Goal: Task Accomplishment & Management: Complete application form

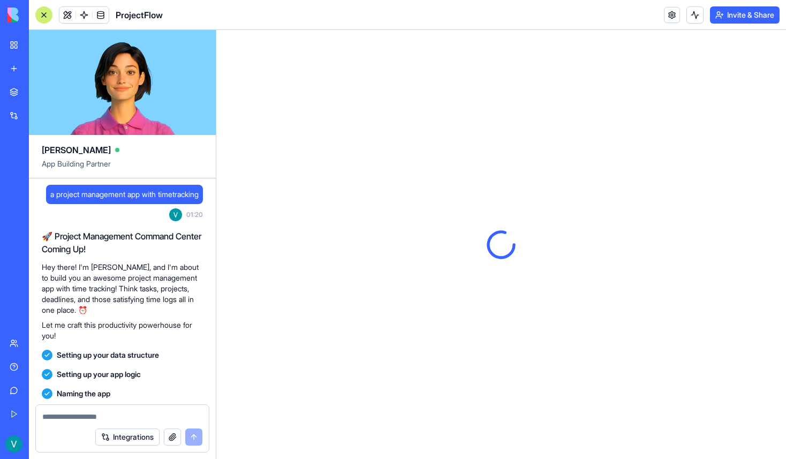
scroll to position [324, 0]
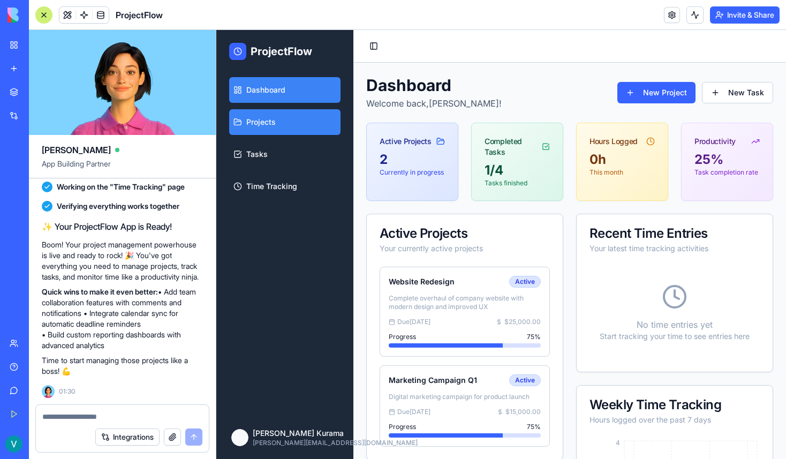
click at [276, 132] on link "Projects" at bounding box center [284, 122] width 111 height 26
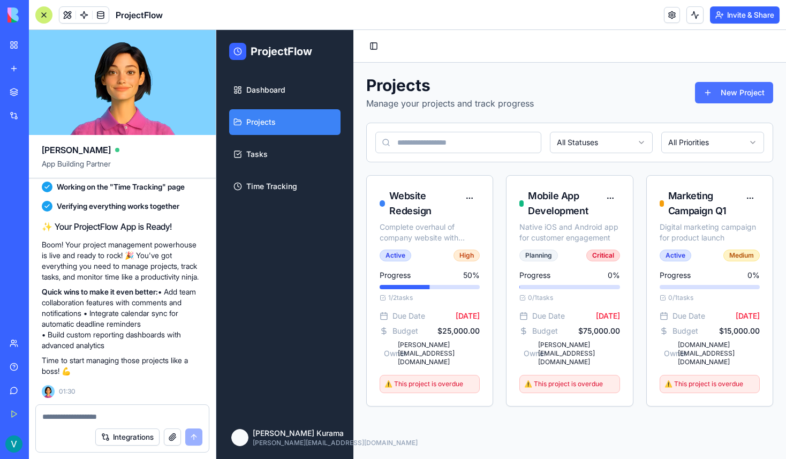
click at [734, 98] on button "New Project" at bounding box center [734, 92] width 78 height 21
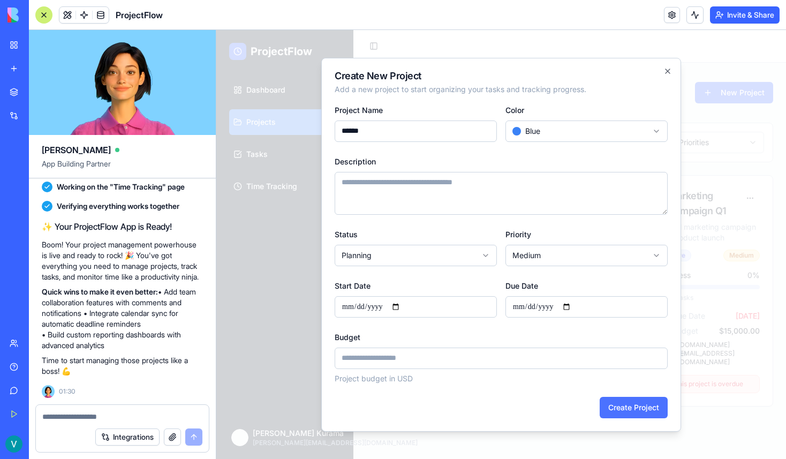
type input "******"
click at [623, 403] on button "Create Project" at bounding box center [633, 407] width 68 height 21
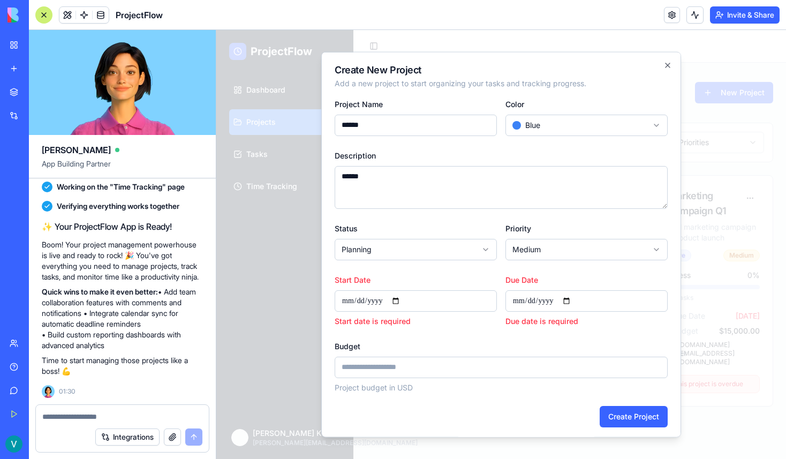
type textarea "******"
click at [442, 250] on body "ProjectFlow Dashboard Projects Tasks Time Tracking [PERSON_NAME] Kurama [PERSON…" at bounding box center [500, 244] width 569 height 429
select select "******"
click at [573, 239] on body "ProjectFlow Dashboard Projects Tasks Time Tracking [PERSON_NAME] Kurama [PERSON…" at bounding box center [500, 244] width 569 height 429
click at [406, 304] on input "Start Date" at bounding box center [415, 300] width 162 height 21
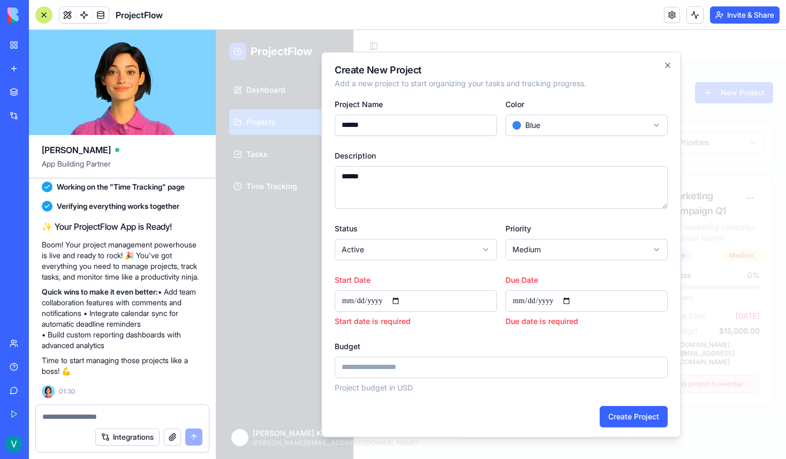
type input "**********"
click at [572, 309] on input "Due Date" at bounding box center [586, 300] width 162 height 21
click at [572, 294] on input "Due Date" at bounding box center [586, 300] width 162 height 21
click at [574, 300] on input "Due Date" at bounding box center [586, 300] width 162 height 21
type input "**********"
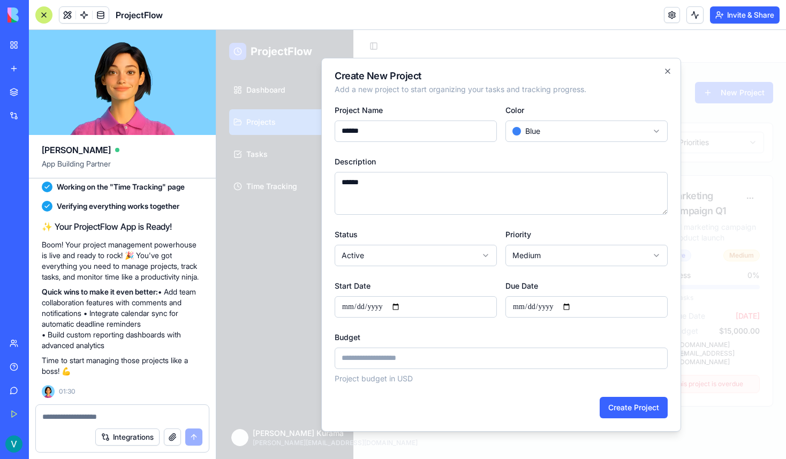
click at [573, 212] on textarea "******" at bounding box center [500, 193] width 333 height 43
click at [421, 359] on input "*" at bounding box center [500, 357] width 333 height 21
type input "*****"
click at [650, 415] on button "Create Project" at bounding box center [633, 407] width 68 height 21
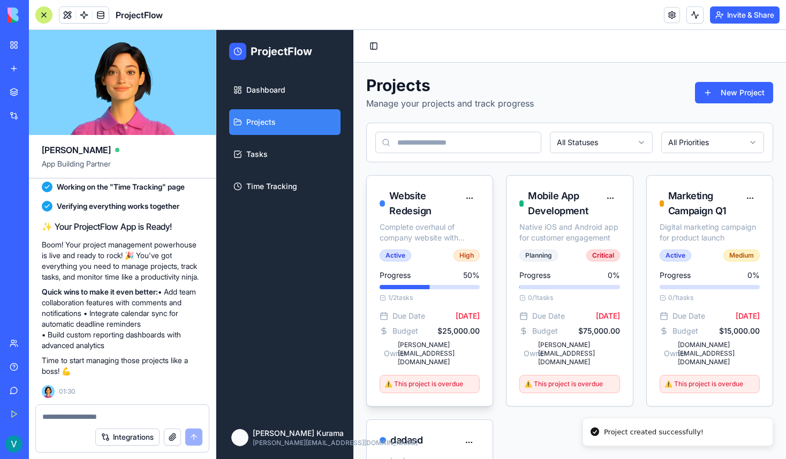
click at [407, 200] on div "Website Redesign" at bounding box center [424, 203] width 70 height 30
click at [307, 151] on link "Tasks" at bounding box center [284, 154] width 111 height 26
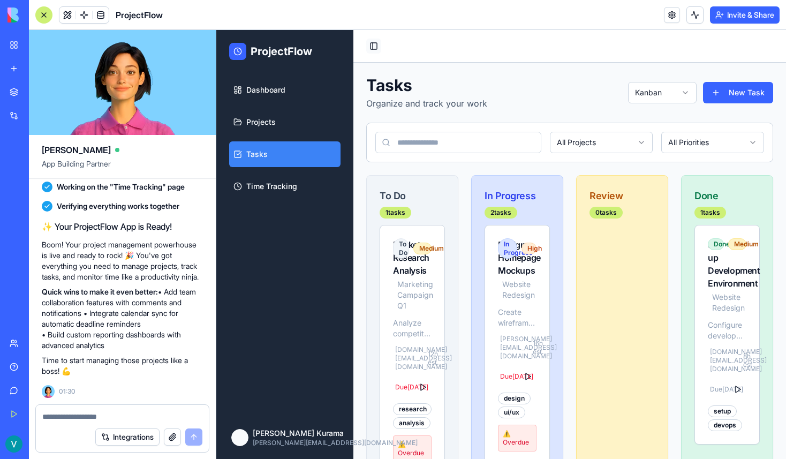
click at [373, 44] on button "Toggle Sidebar" at bounding box center [373, 46] width 15 height 15
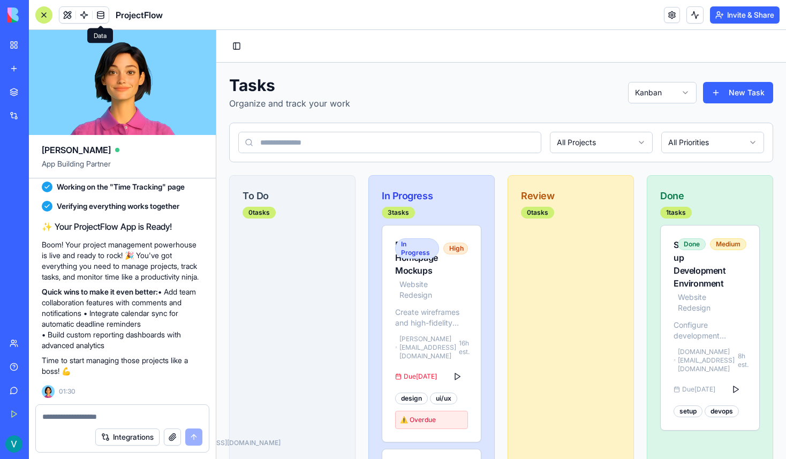
click at [95, 16] on span at bounding box center [101, 15] width 30 height 30
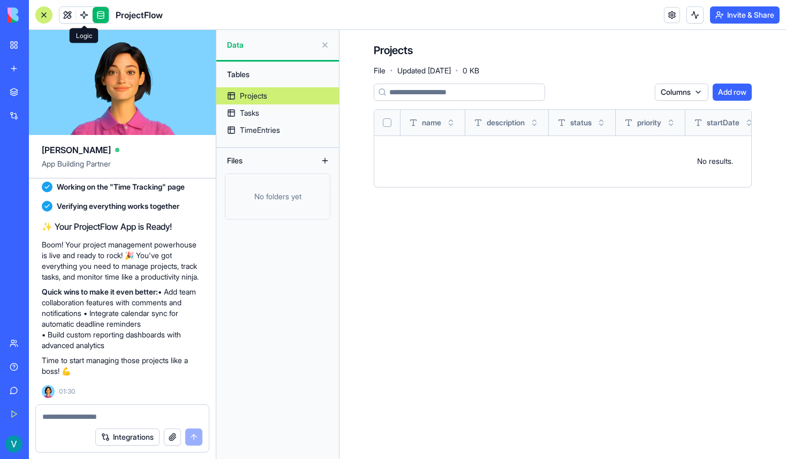
click at [80, 20] on span at bounding box center [84, 15] width 30 height 30
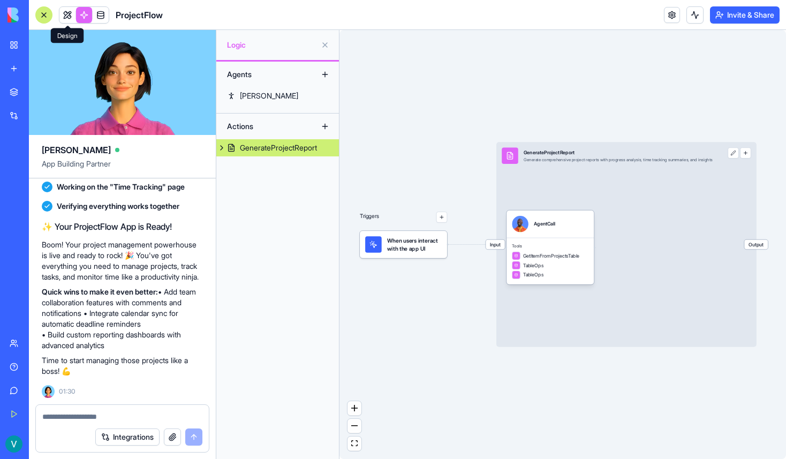
click at [66, 18] on link at bounding box center [67, 15] width 16 height 16
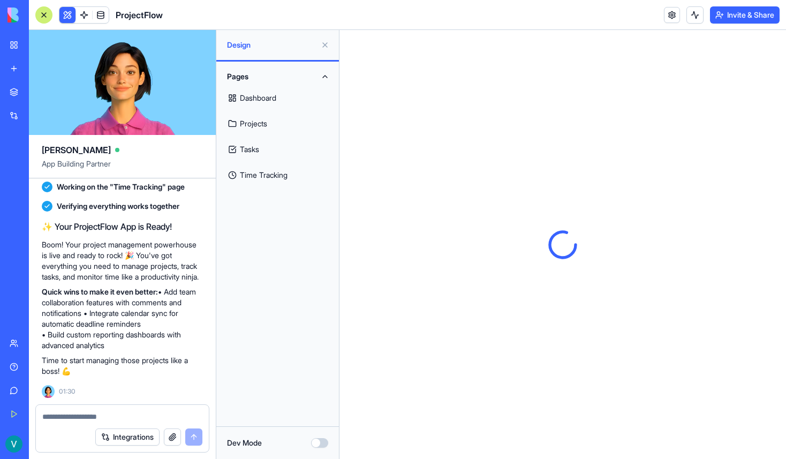
click at [290, 172] on link "Time Tracking" at bounding box center [278, 175] width 110 height 26
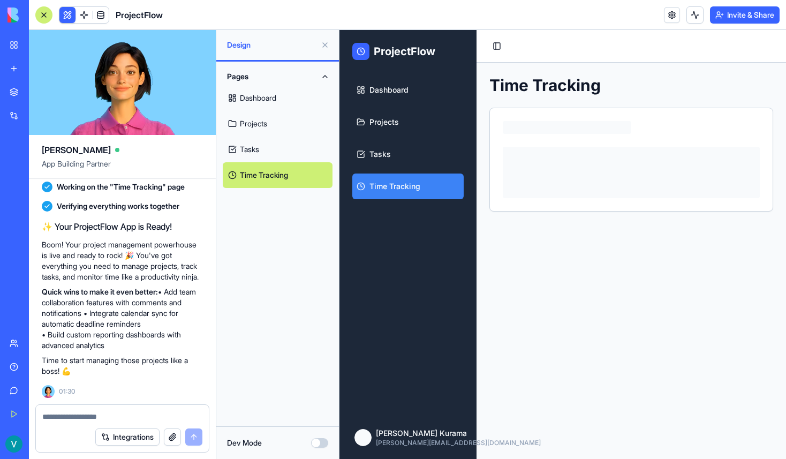
click at [291, 160] on link "Tasks" at bounding box center [278, 149] width 110 height 26
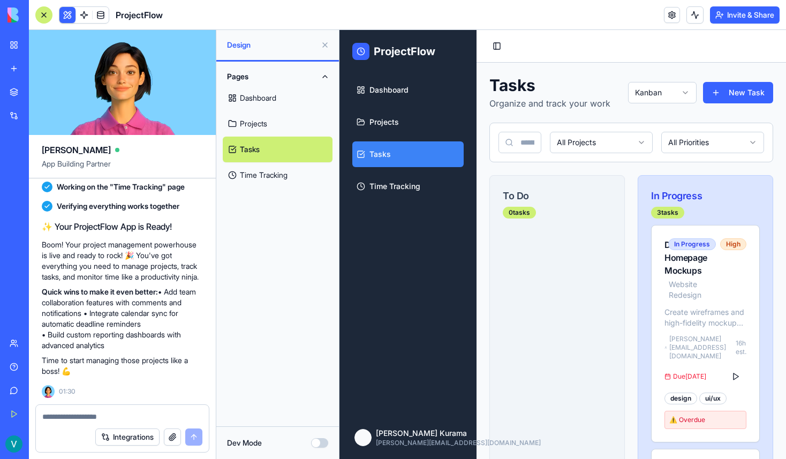
click at [295, 131] on link "Projects" at bounding box center [278, 124] width 110 height 26
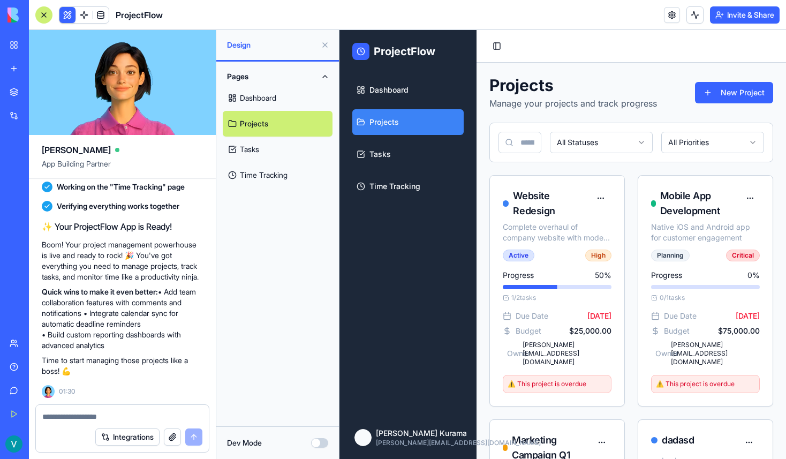
click at [301, 102] on link "Dashboard" at bounding box center [278, 98] width 110 height 26
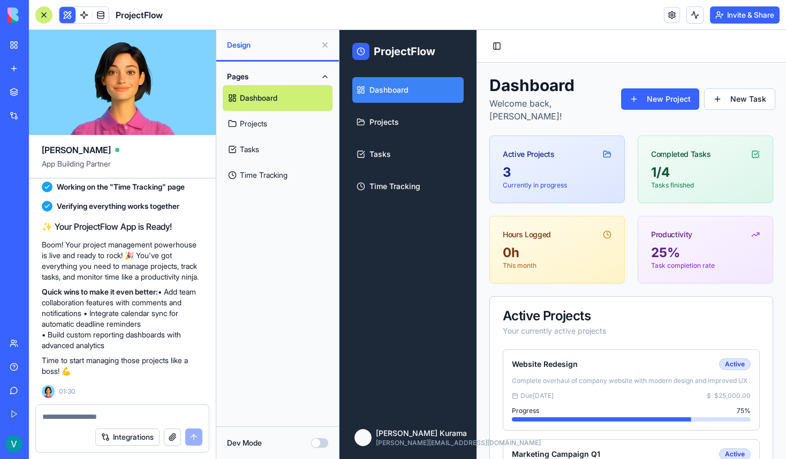
click at [300, 123] on link "Projects" at bounding box center [278, 124] width 110 height 26
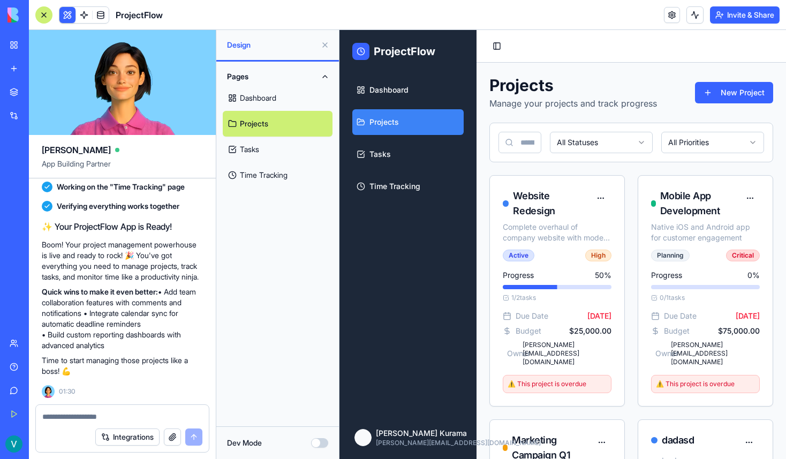
click at [300, 144] on link "Tasks" at bounding box center [278, 149] width 110 height 26
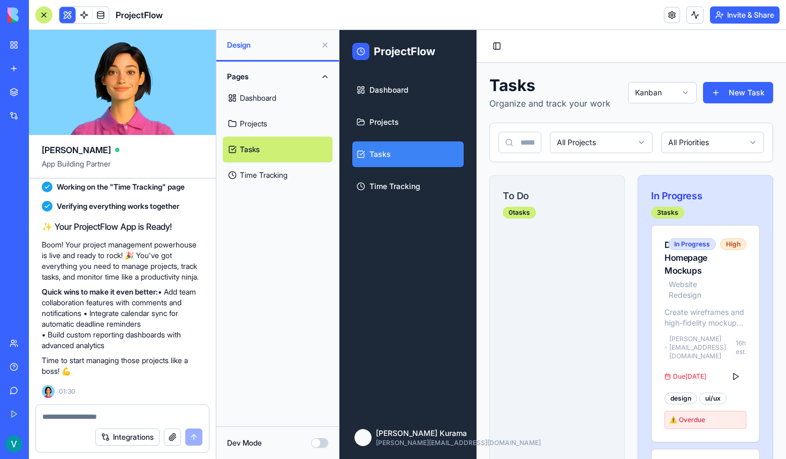
click at [300, 174] on link "Time Tracking" at bounding box center [278, 175] width 110 height 26
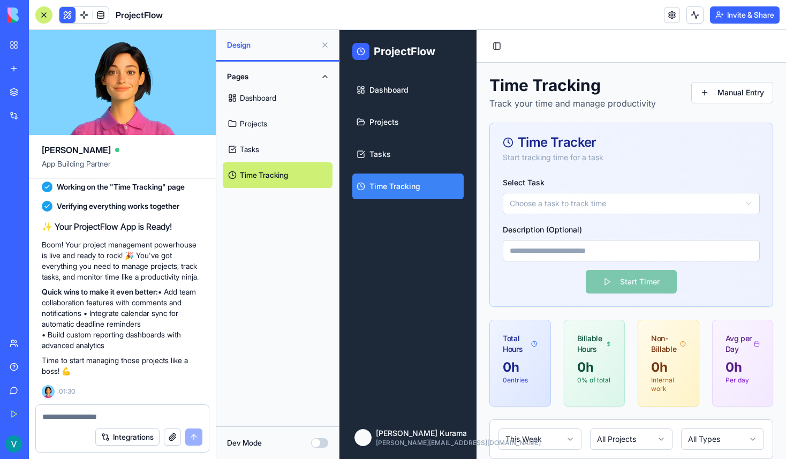
click at [300, 154] on link "Tasks" at bounding box center [278, 149] width 110 height 26
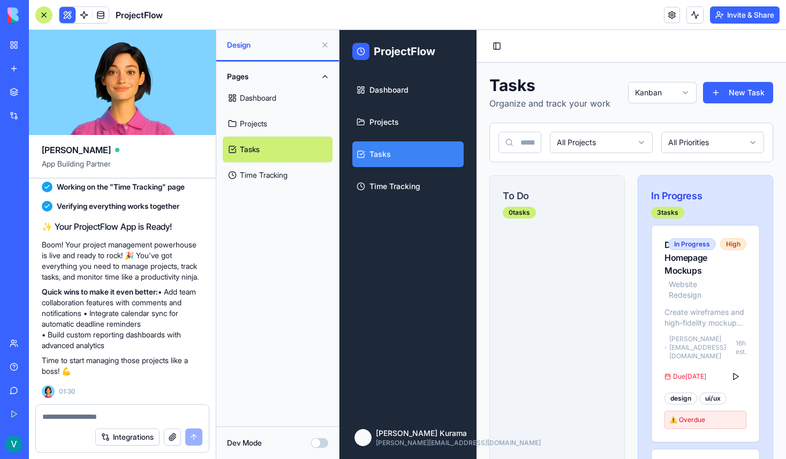
click at [300, 130] on link "Projects" at bounding box center [278, 124] width 110 height 26
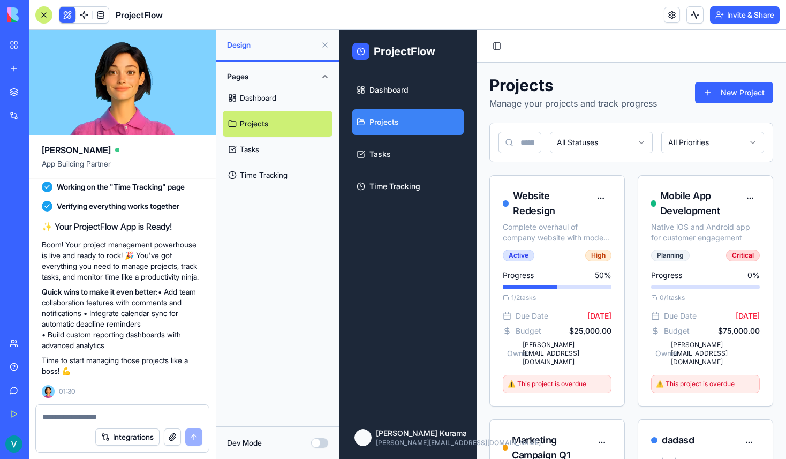
click at [300, 108] on link "Dashboard" at bounding box center [278, 98] width 110 height 26
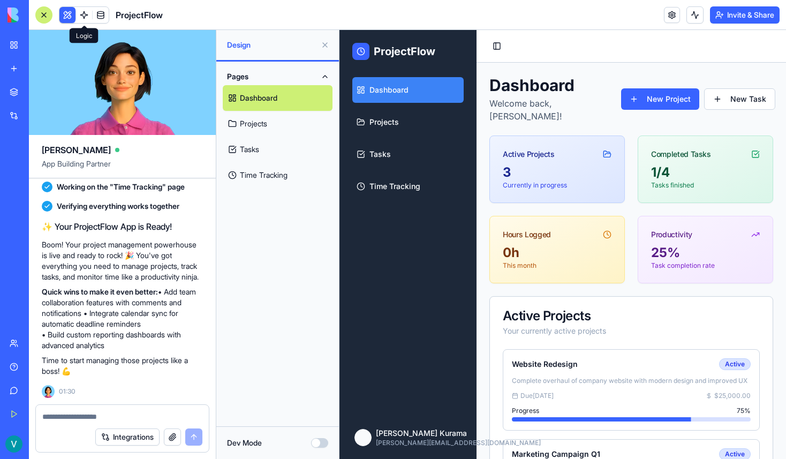
click at [87, 20] on link at bounding box center [84, 15] width 16 height 16
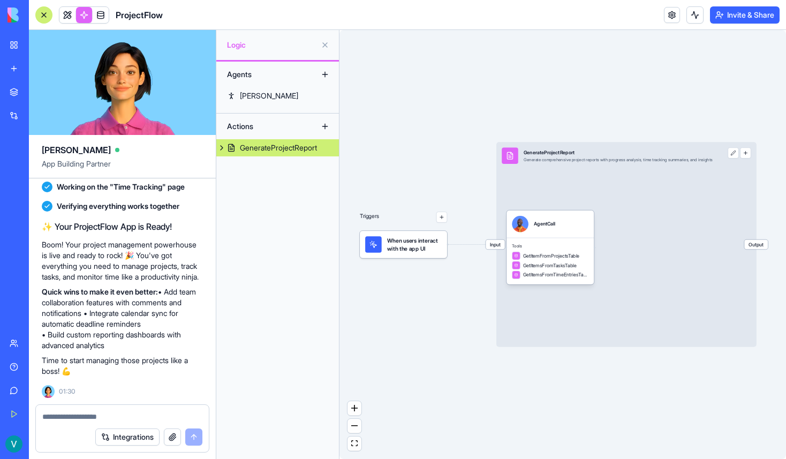
click at [101, 20] on link at bounding box center [101, 15] width 16 height 16
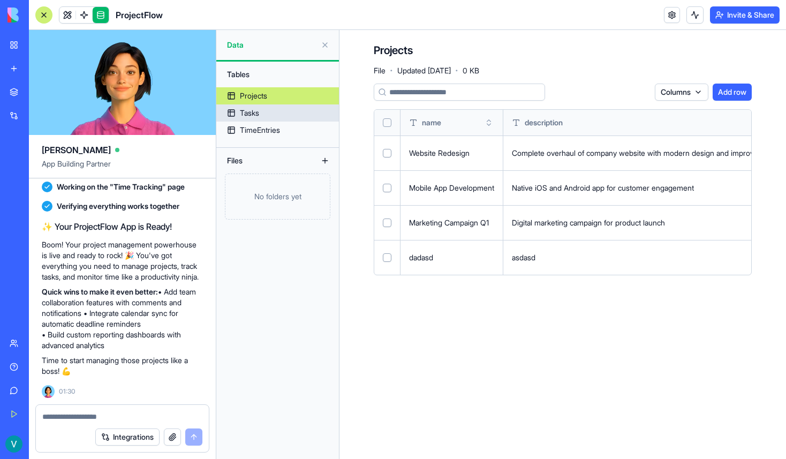
click at [261, 118] on link "Tasks" at bounding box center [277, 112] width 123 height 17
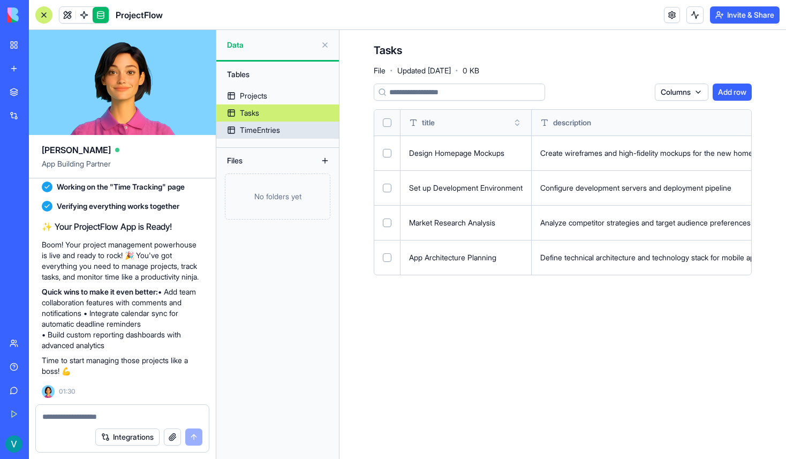
click at [261, 127] on div "TimeEntries" at bounding box center [260, 130] width 40 height 11
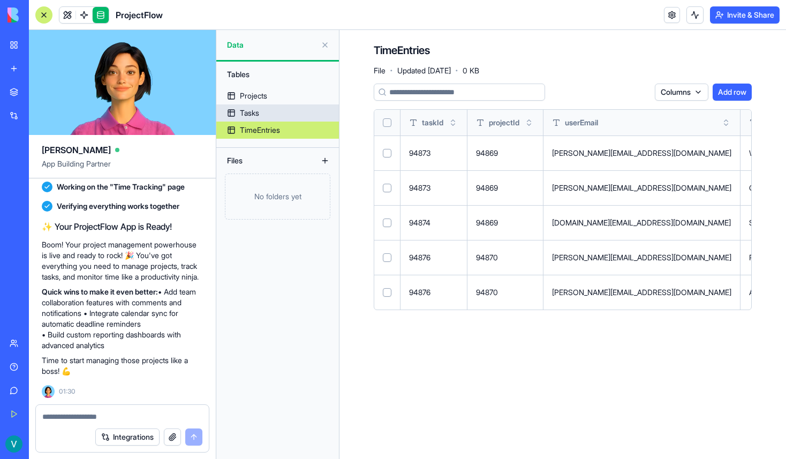
click at [269, 105] on link "Tasks" at bounding box center [277, 112] width 123 height 17
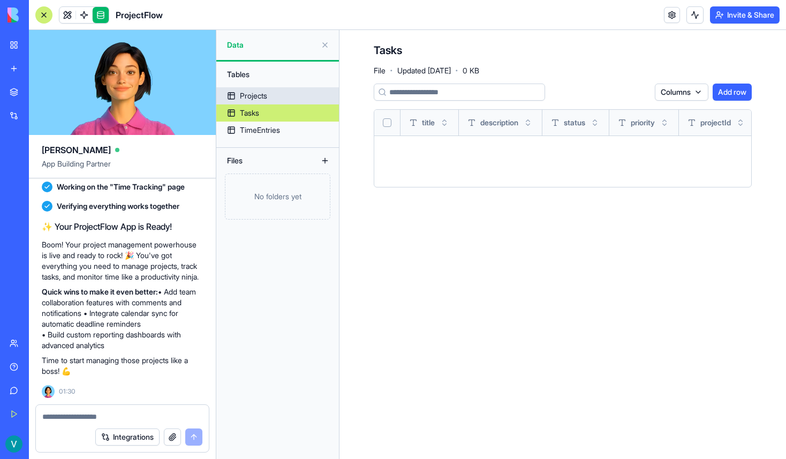
click at [269, 96] on link "Projects" at bounding box center [277, 95] width 123 height 17
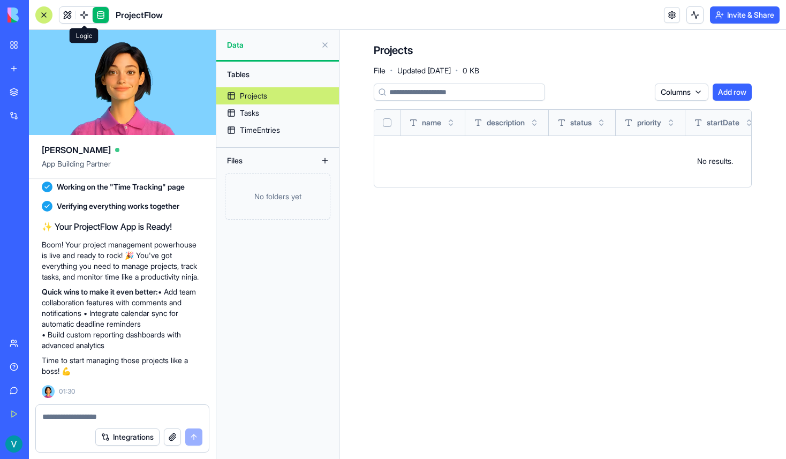
click at [82, 18] on link at bounding box center [84, 15] width 16 height 16
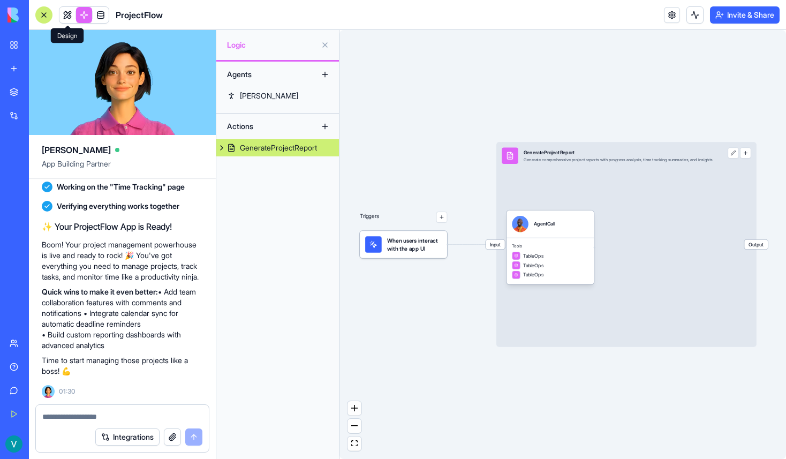
click at [64, 18] on link at bounding box center [67, 15] width 16 height 16
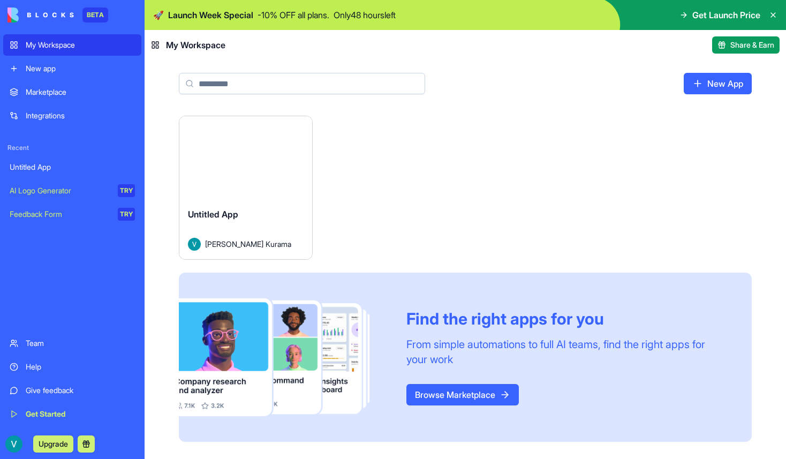
click at [52, 196] on link "AI Logo Generator TRY" at bounding box center [72, 190] width 138 height 21
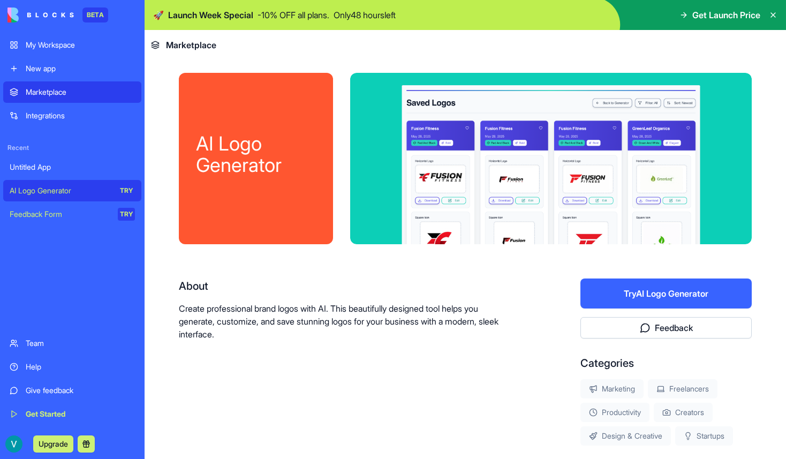
click at [647, 288] on button "Try AI Logo Generator" at bounding box center [665, 293] width 171 height 30
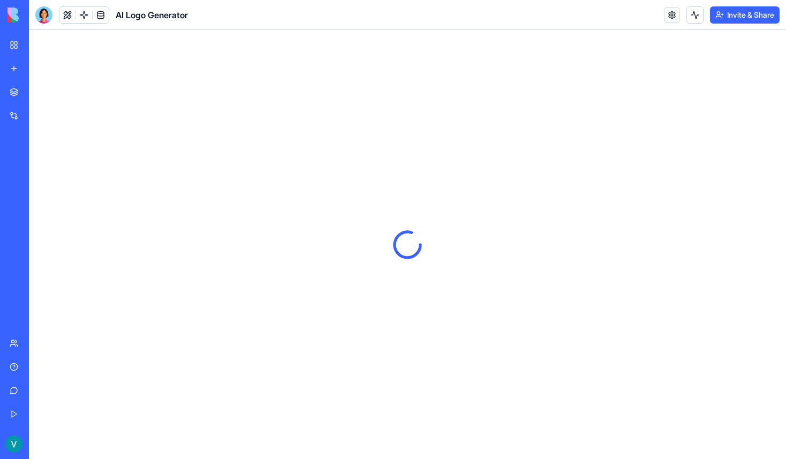
click at [29, 170] on div "Untitled App" at bounding box center [25, 167] width 30 height 11
click at [14, 88] on link "Marketplace" at bounding box center [24, 91] width 43 height 21
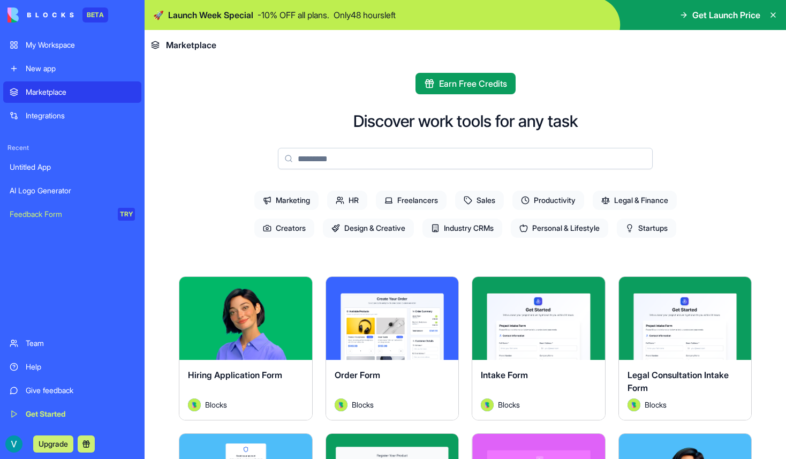
click at [37, 50] on link "My Workspace" at bounding box center [72, 44] width 138 height 21
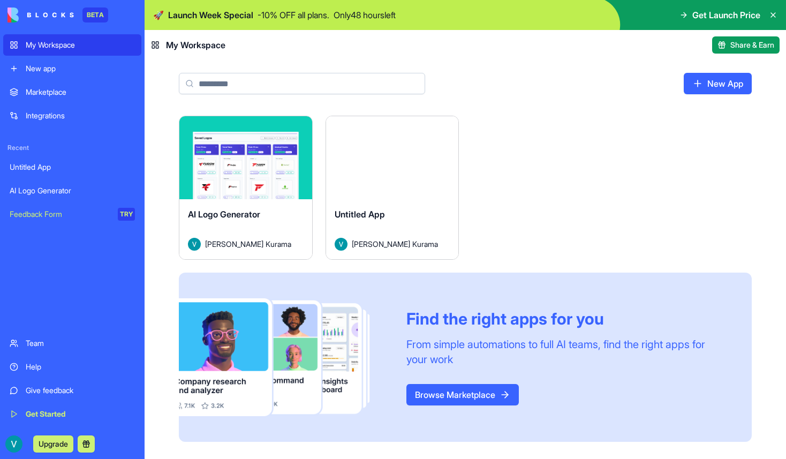
click at [272, 213] on div "AI Logo Generator" at bounding box center [246, 223] width 116 height 30
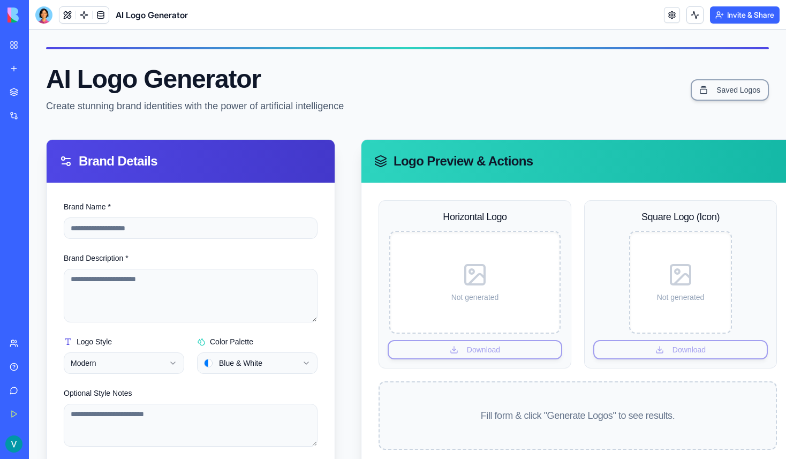
click at [15, 217] on div "Feedback Form" at bounding box center [12, 214] width 5 height 11
click at [32, 175] on link "Untitled App" at bounding box center [24, 166] width 43 height 21
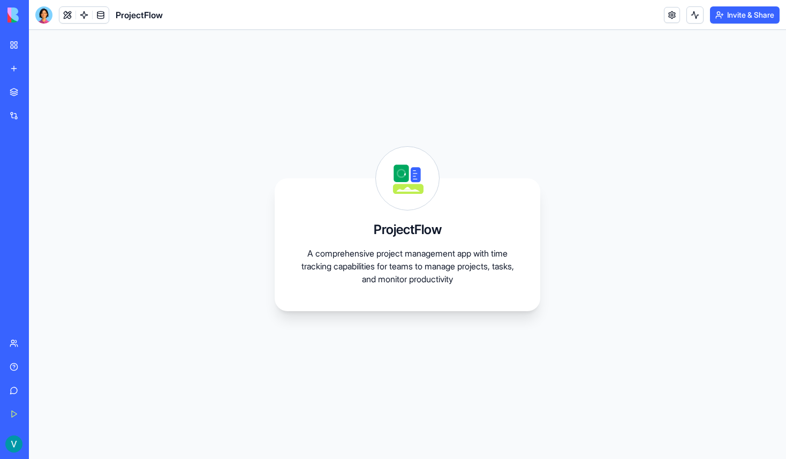
click at [13, 121] on link "Integrations" at bounding box center [24, 115] width 43 height 21
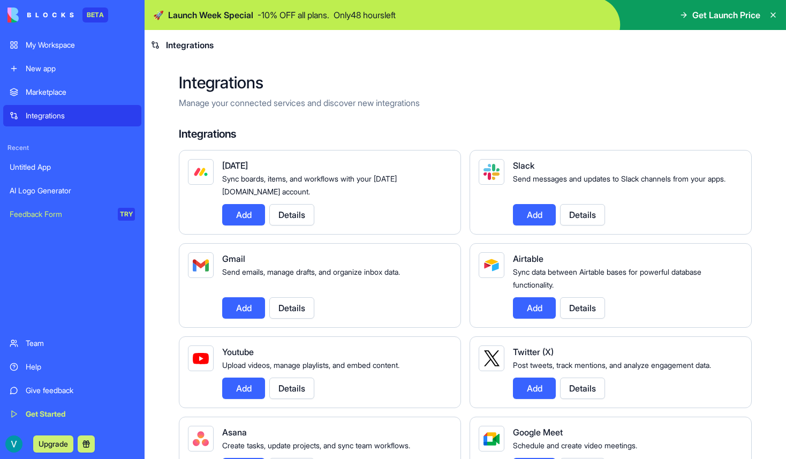
click at [44, 211] on div "Feedback Form" at bounding box center [60, 214] width 101 height 11
click at [42, 199] on link "AI Logo Generator" at bounding box center [72, 190] width 138 height 21
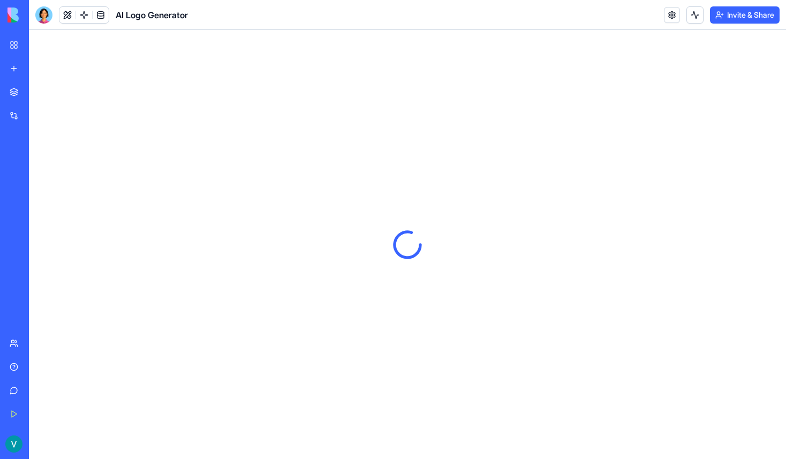
click at [26, 201] on div "Untitled App AI Logo Generator Feedback Form TRY" at bounding box center [14, 190] width 22 height 69
click at [287, 92] on div at bounding box center [407, 244] width 757 height 429
click at [70, 14] on button at bounding box center [67, 15] width 16 height 16
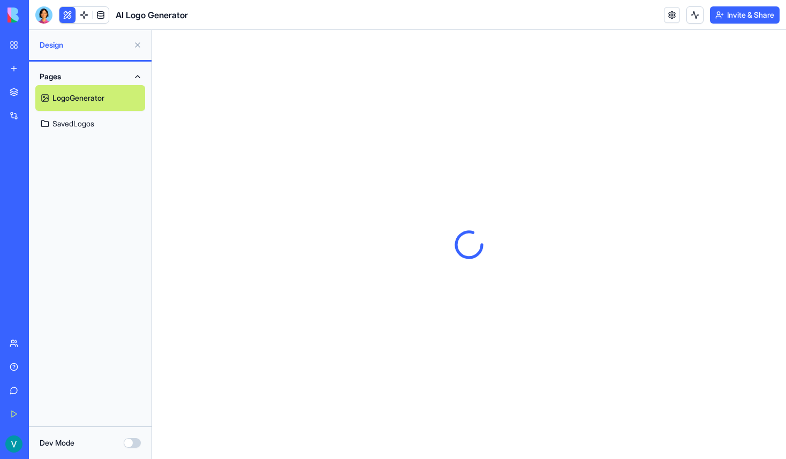
click at [85, 119] on link "SavedLogos" at bounding box center [90, 124] width 110 height 26
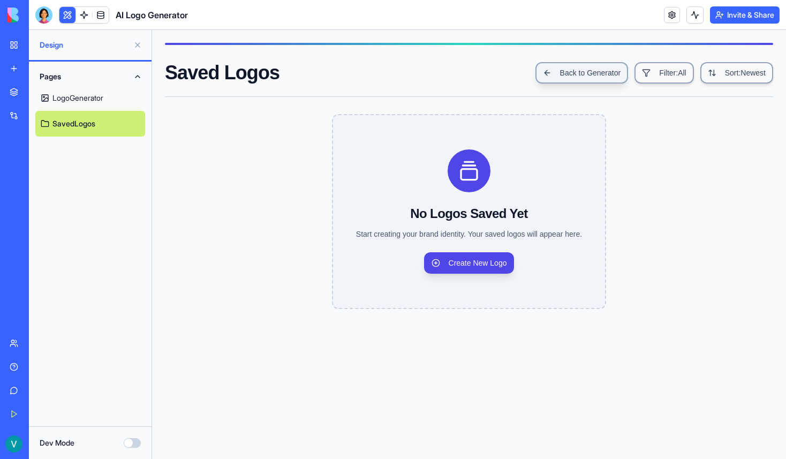
click at [560, 69] on link "Back to Generator" at bounding box center [581, 72] width 93 height 21
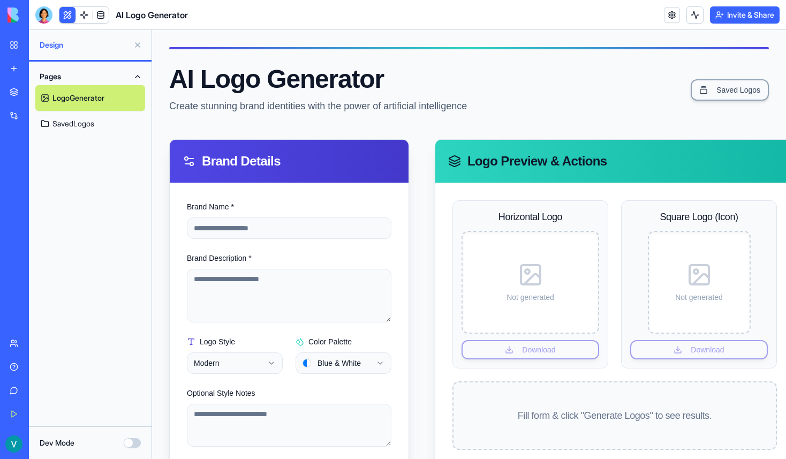
click at [132, 443] on button "Dev Mode" at bounding box center [132, 443] width 17 height 10
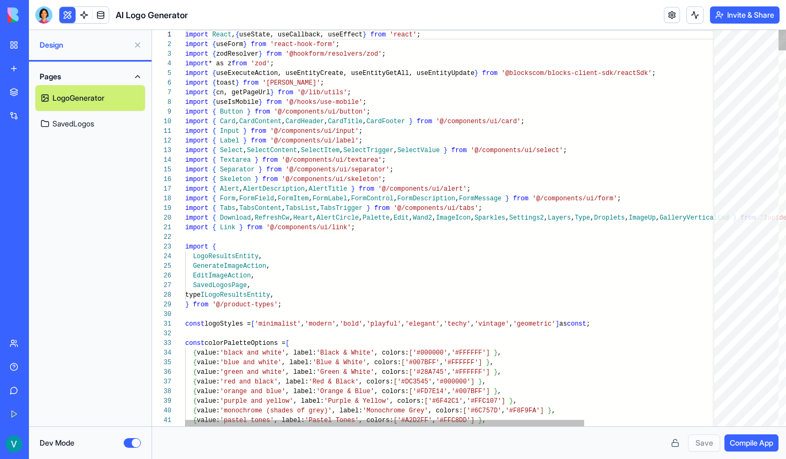
scroll to position [87, 0]
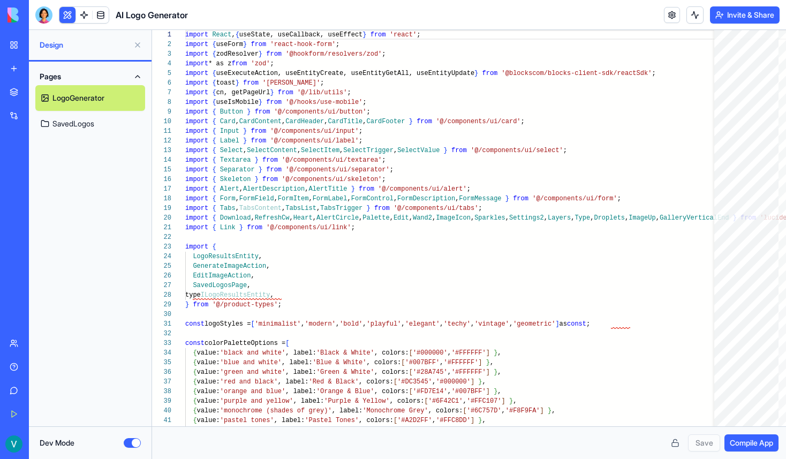
click at [81, 125] on link "SavedLogos" at bounding box center [90, 124] width 110 height 26
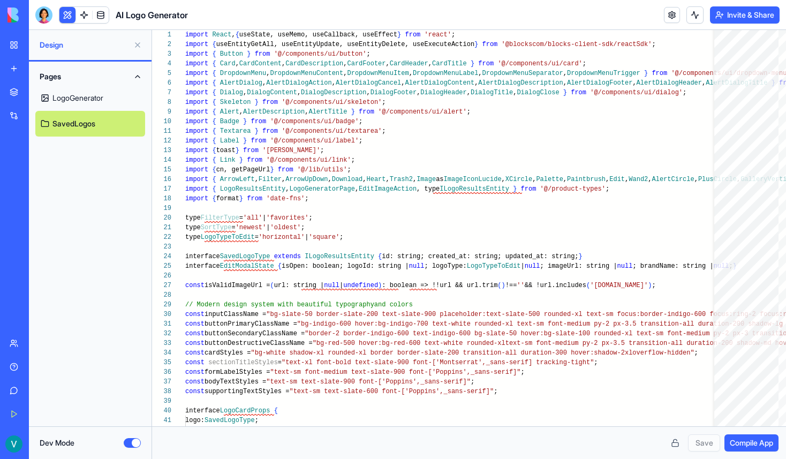
click at [72, 104] on link "LogoGenerator" at bounding box center [90, 98] width 110 height 26
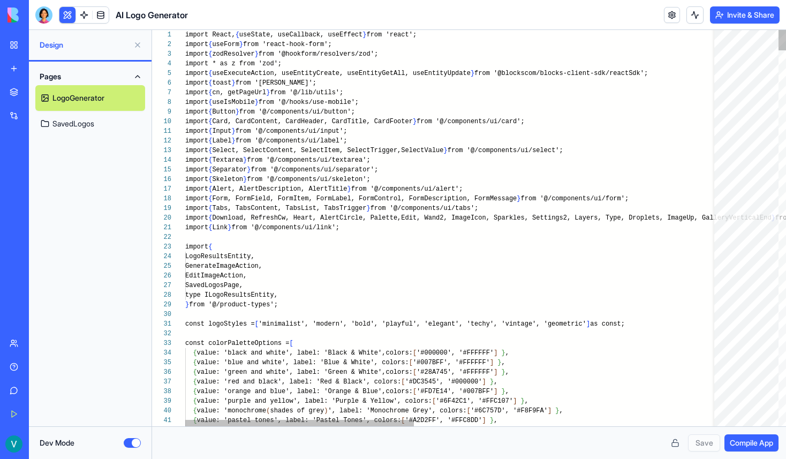
scroll to position [28, 0]
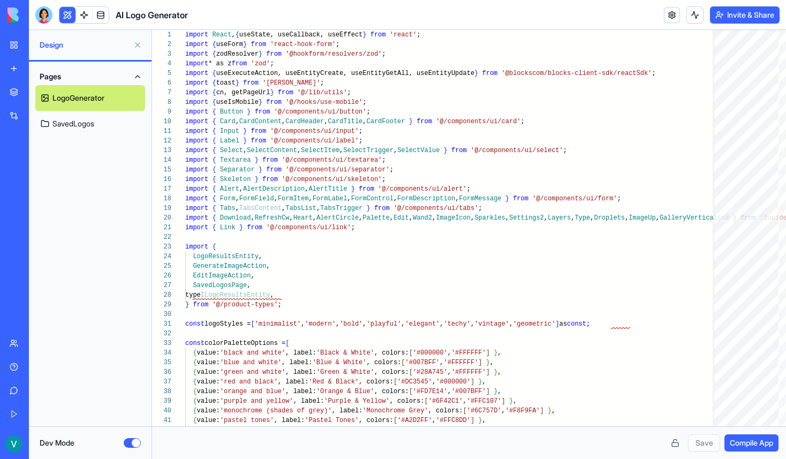
click at [77, 131] on link "SavedLogos" at bounding box center [90, 124] width 110 height 26
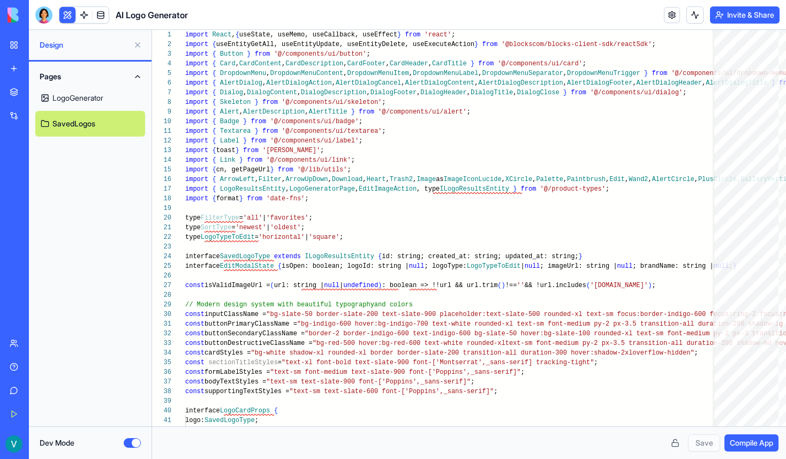
click at [81, 108] on link "LogoGenerator" at bounding box center [90, 98] width 110 height 26
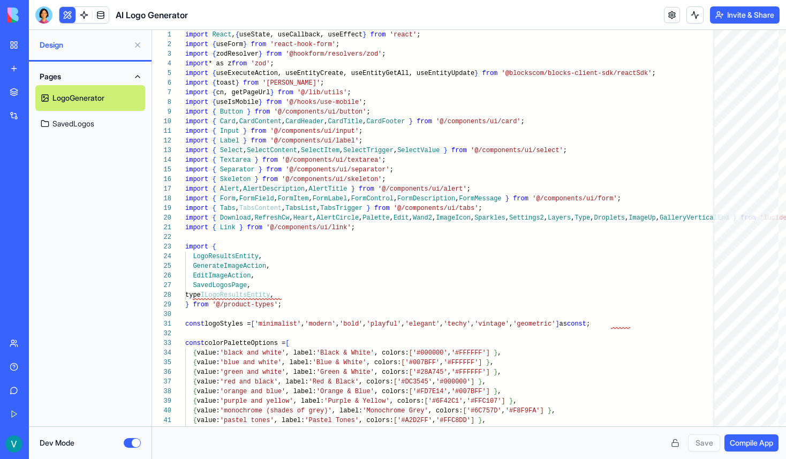
click at [82, 116] on link "SavedLogos" at bounding box center [90, 124] width 110 height 26
type textarea "**********"
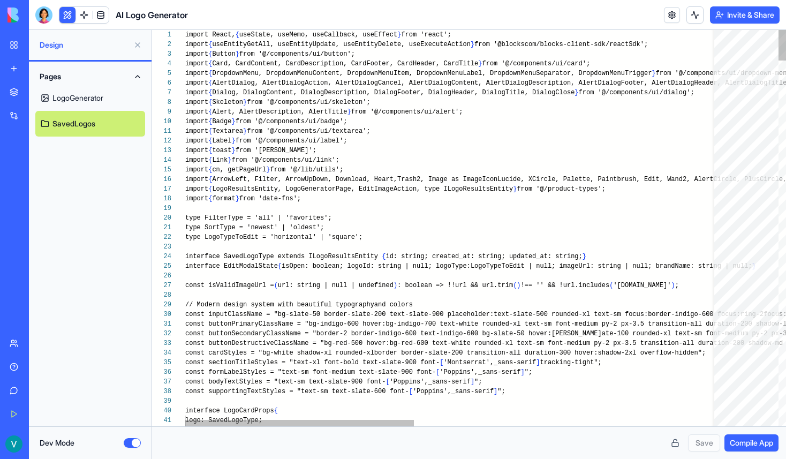
scroll to position [67, 0]
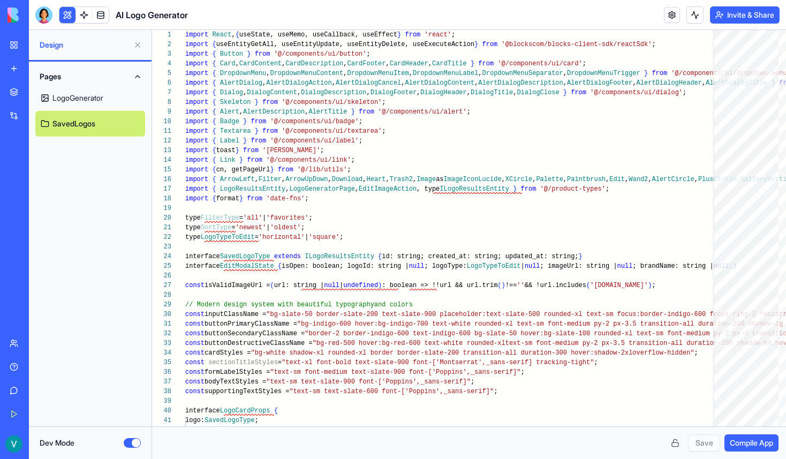
click at [130, 441] on button "Dev Mode" at bounding box center [132, 443] width 17 height 10
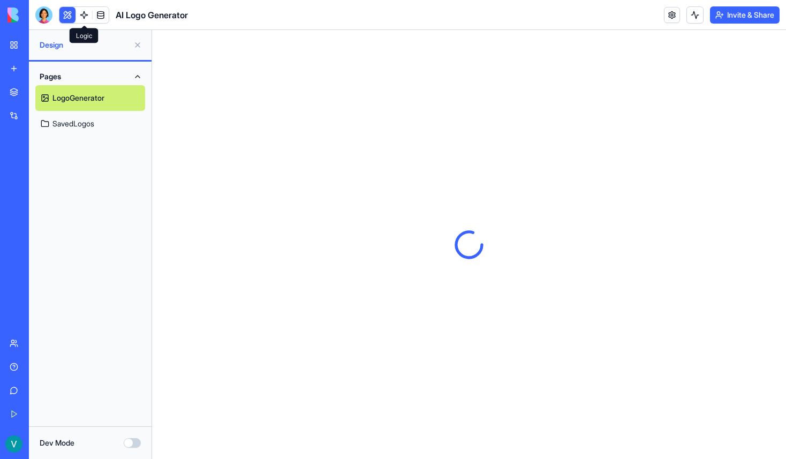
click at [82, 18] on link at bounding box center [84, 15] width 16 height 16
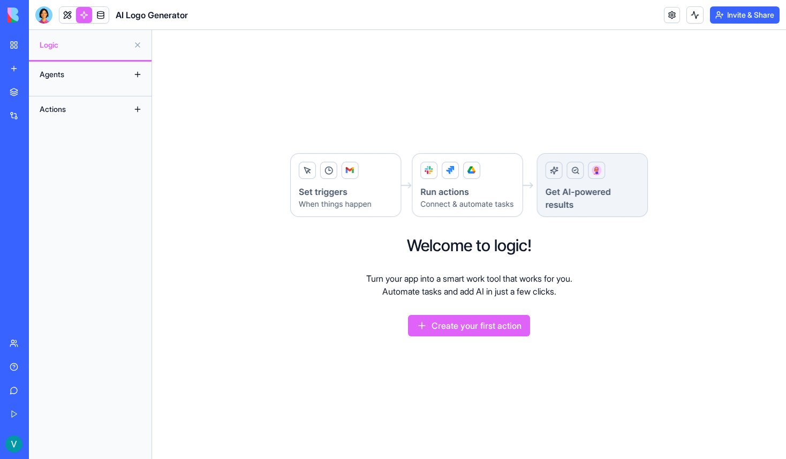
click at [136, 76] on button at bounding box center [137, 74] width 17 height 17
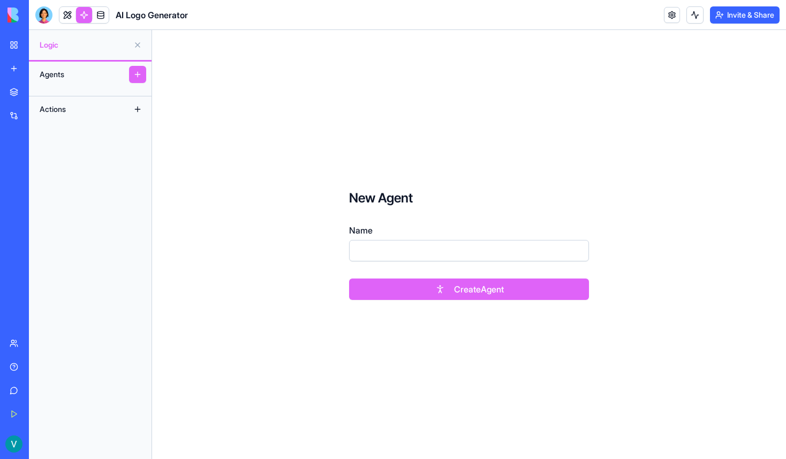
click at [384, 249] on input "Name" at bounding box center [469, 250] width 240 height 21
type input "*****"
click at [350, 361] on div "New Agent Name ***** Create Agent" at bounding box center [469, 244] width 634 height 429
click at [429, 279] on button "Create Agent" at bounding box center [469, 288] width 240 height 21
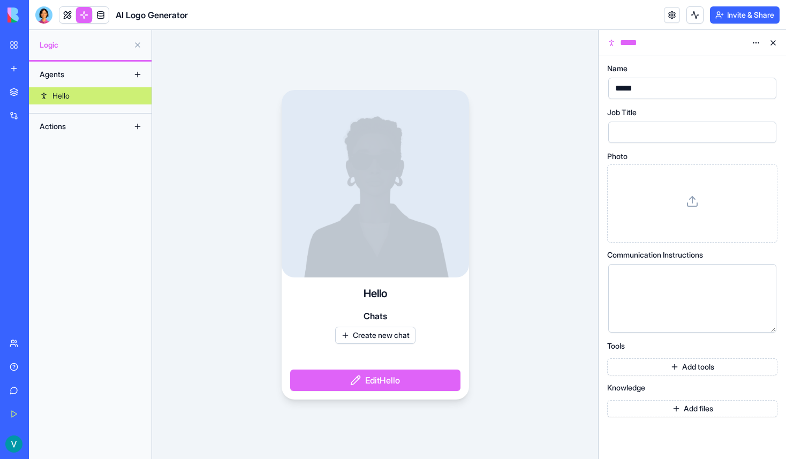
click at [132, 130] on button at bounding box center [137, 126] width 17 height 17
click at [135, 126] on button at bounding box center [137, 126] width 17 height 17
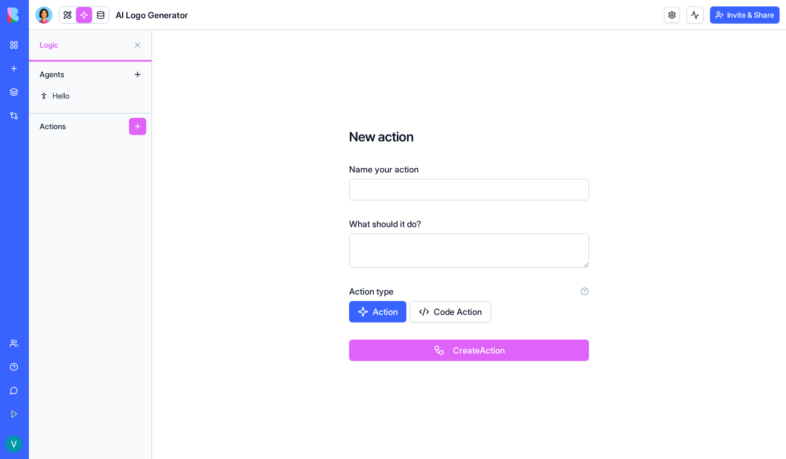
click at [422, 312] on button "Code Action" at bounding box center [449, 311] width 81 height 21
click at [404, 313] on button "Action" at bounding box center [378, 311] width 58 height 21
click at [407, 190] on input "Name your action" at bounding box center [469, 189] width 240 height 21
type input "******"
click at [417, 248] on textarea at bounding box center [469, 250] width 240 height 34
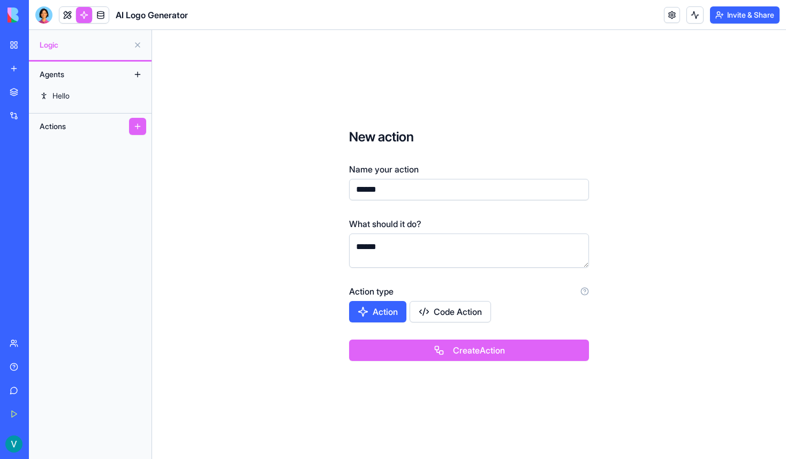
type textarea "******"
click at [442, 349] on button "Create Action" at bounding box center [469, 349] width 240 height 21
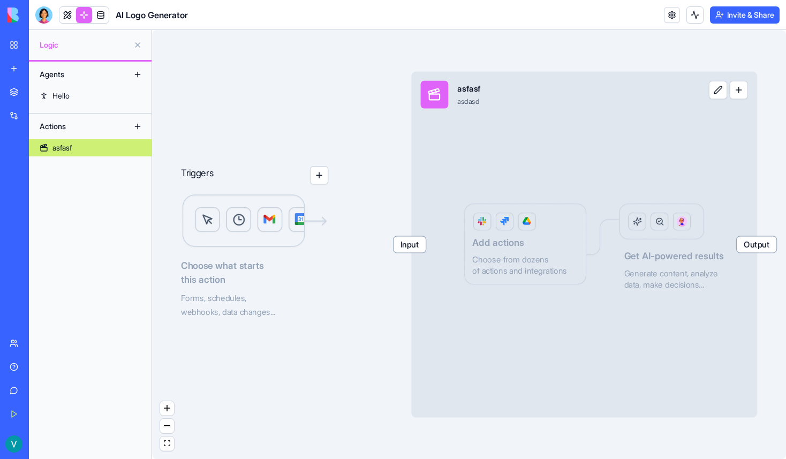
click at [419, 251] on span "Input" at bounding box center [409, 244] width 32 height 16
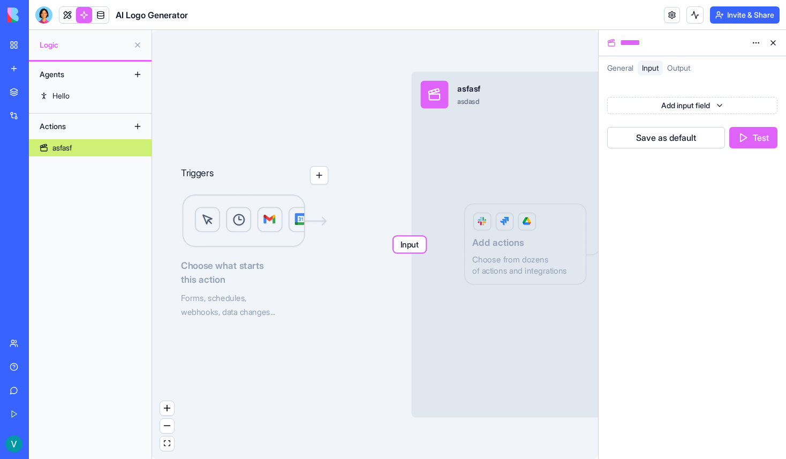
click at [482, 224] on div "Input asfasf asdasd Output Add actions Choose from dozens of actions and integr…" at bounding box center [584, 245] width 346 height 346
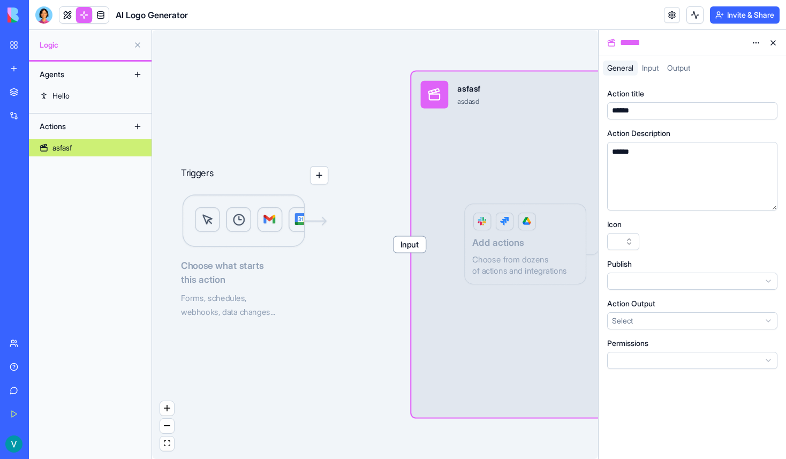
click at [773, 39] on button at bounding box center [772, 42] width 17 height 17
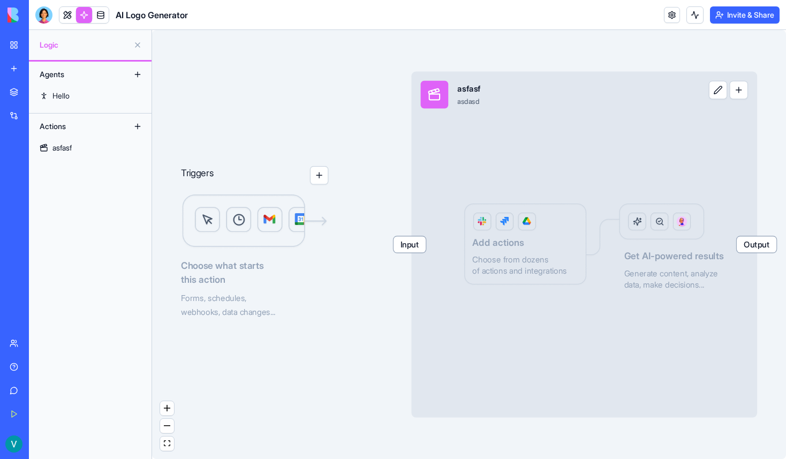
click at [44, 444] on button "Upgrade" at bounding box center [53, 443] width 40 height 17
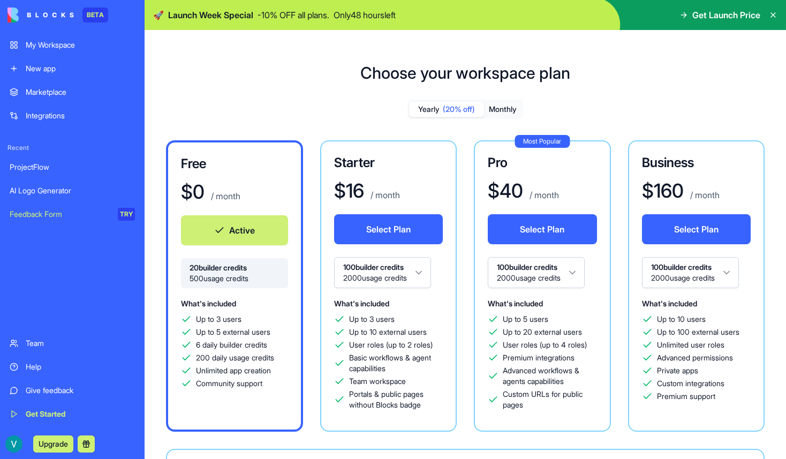
click at [60, 176] on link "ProjectFlow" at bounding box center [72, 166] width 138 height 21
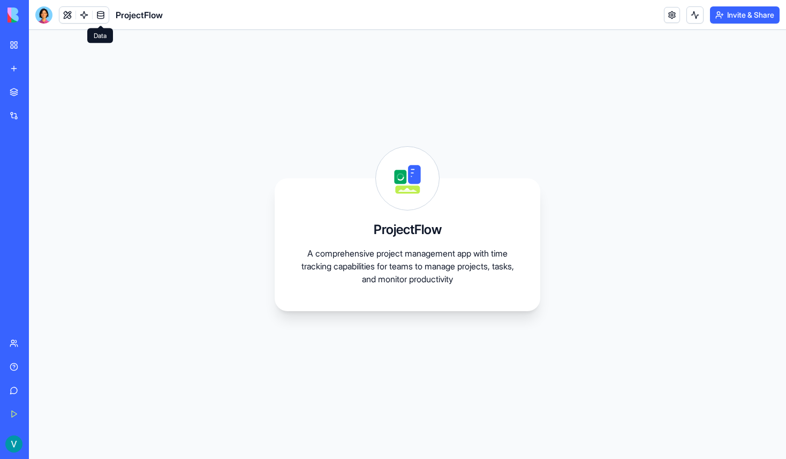
click at [102, 17] on link at bounding box center [101, 15] width 16 height 16
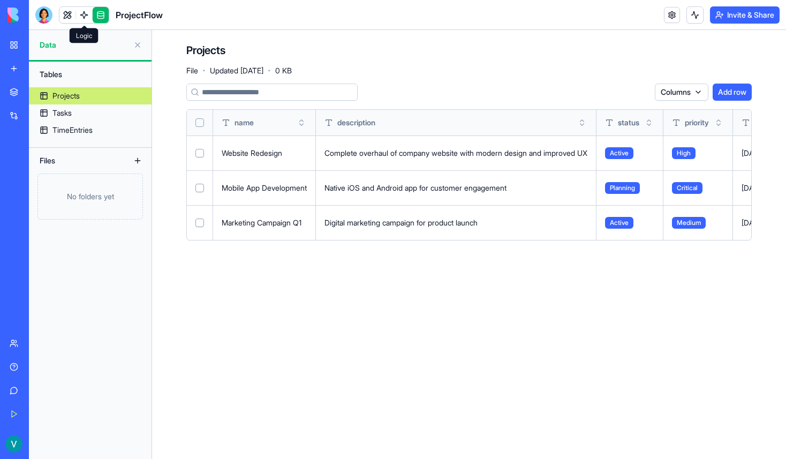
click at [82, 19] on link at bounding box center [84, 15] width 16 height 16
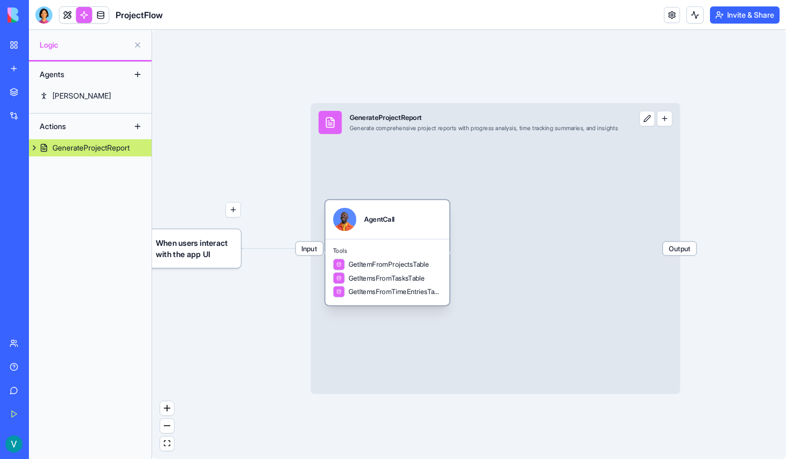
click at [343, 253] on span "Tools" at bounding box center [387, 250] width 109 height 7
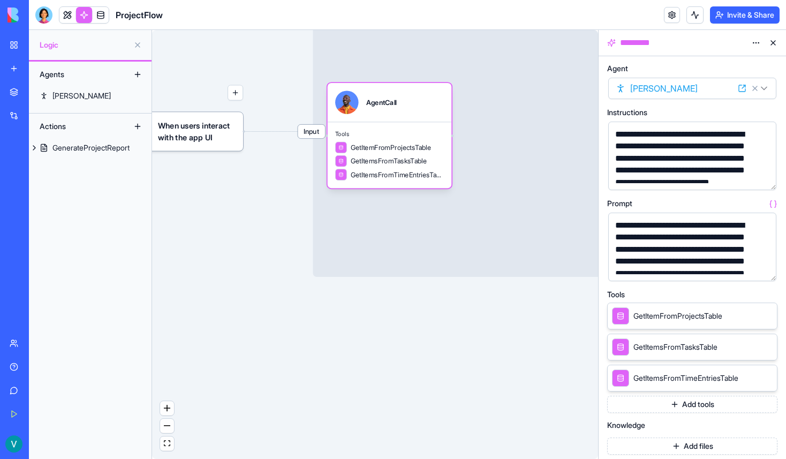
click at [773, 48] on button at bounding box center [772, 42] width 17 height 17
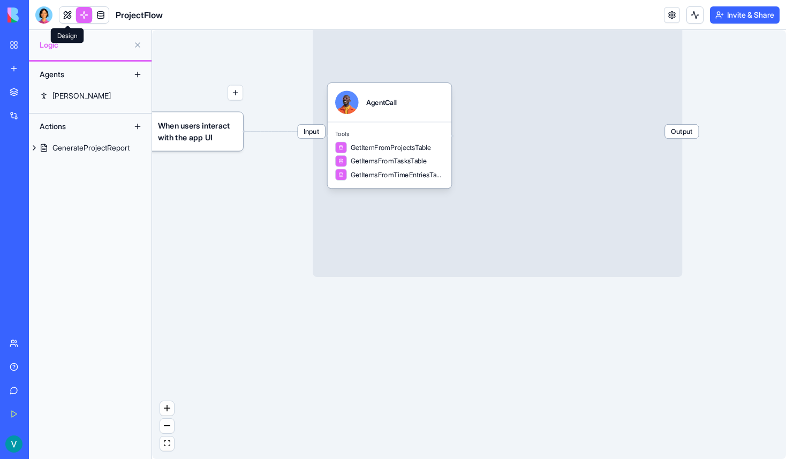
click at [65, 18] on link at bounding box center [67, 15] width 16 height 16
